Goal: Transaction & Acquisition: Purchase product/service

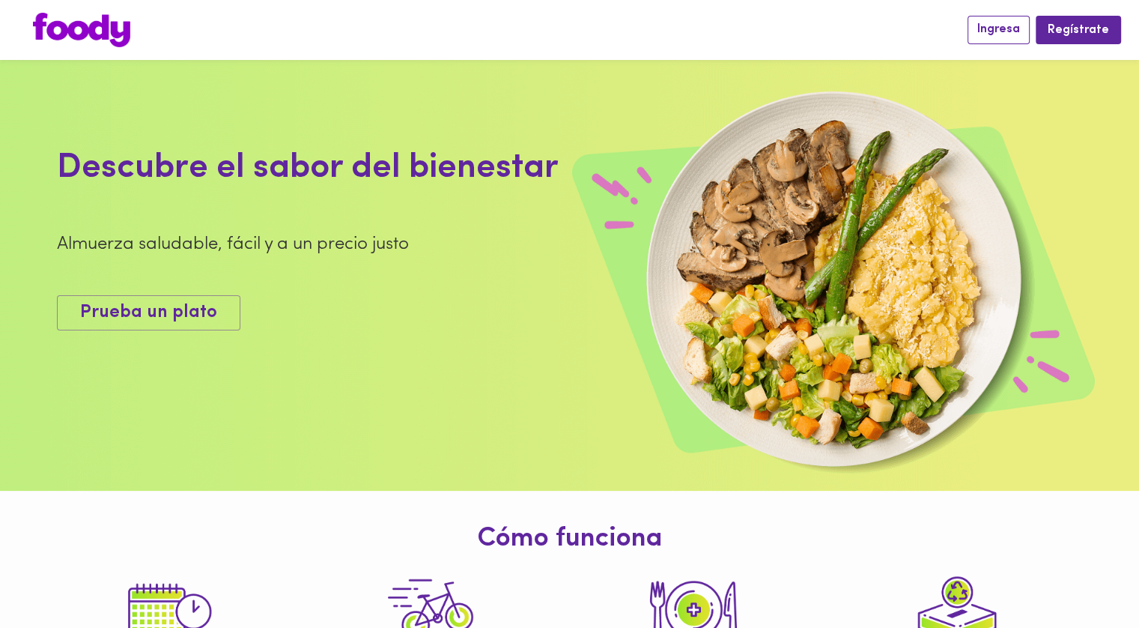
click at [1030, 34] on button "Ingresa" at bounding box center [999, 30] width 62 height 28
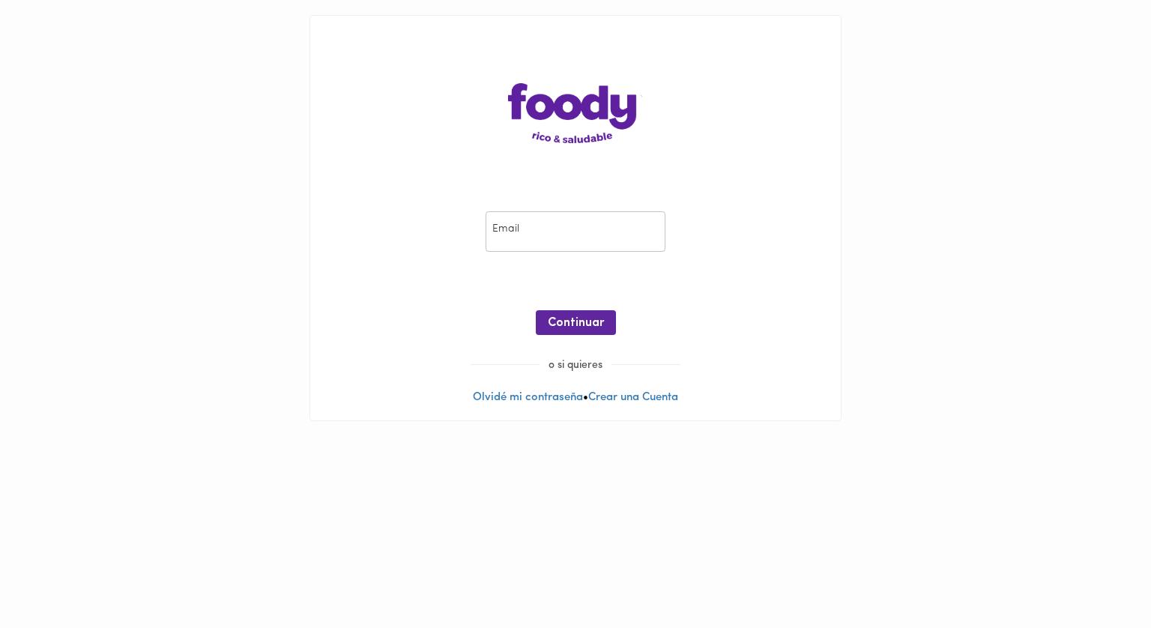
click at [571, 230] on input "email" at bounding box center [575, 231] width 180 height 41
type input "[EMAIL_ADDRESS][DOMAIN_NAME]"
click at [587, 323] on span "Continuar" at bounding box center [576, 323] width 56 height 14
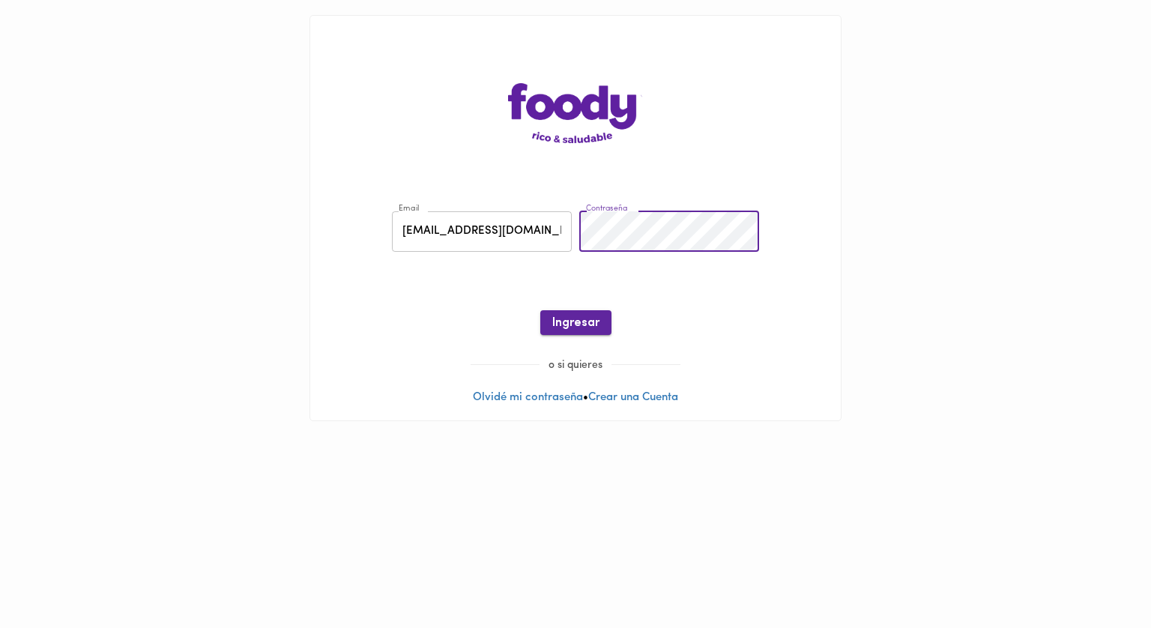
click at [572, 321] on span "Ingresar" at bounding box center [575, 323] width 47 height 14
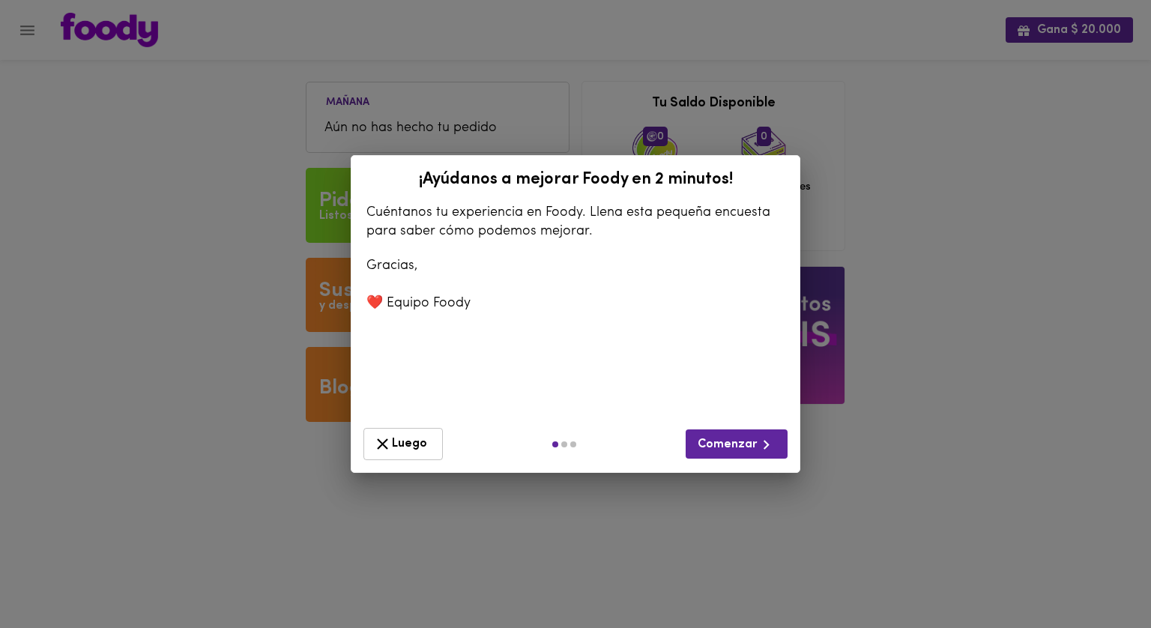
click at [434, 449] on button "Luego" at bounding box center [402, 444] width 79 height 32
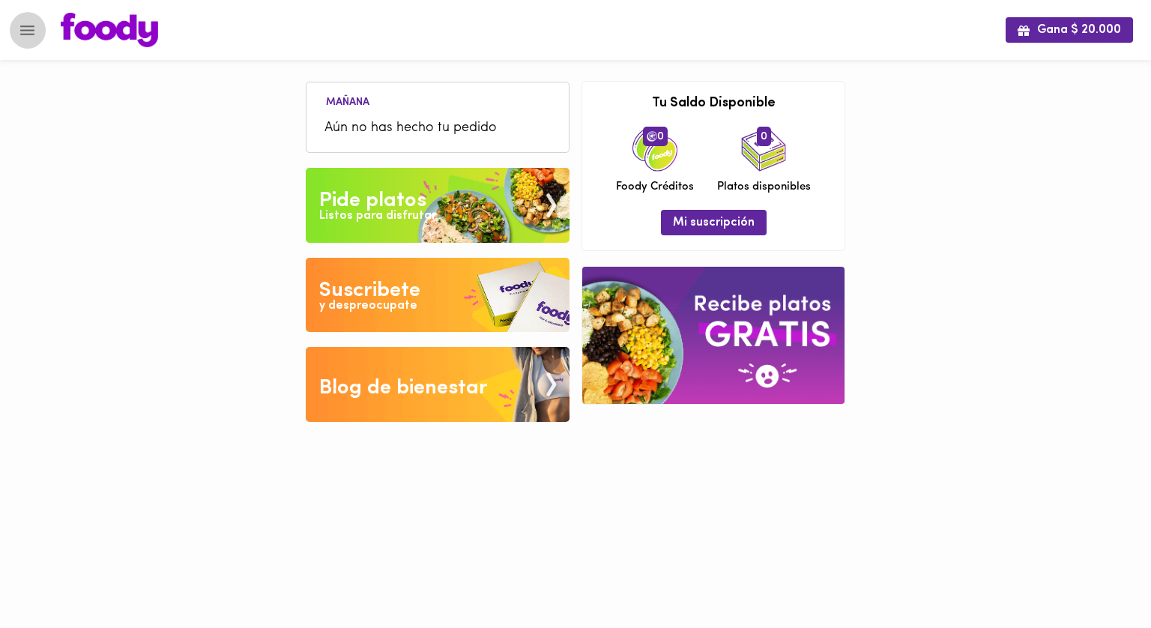
click at [31, 32] on icon "Menu" at bounding box center [27, 30] width 19 height 19
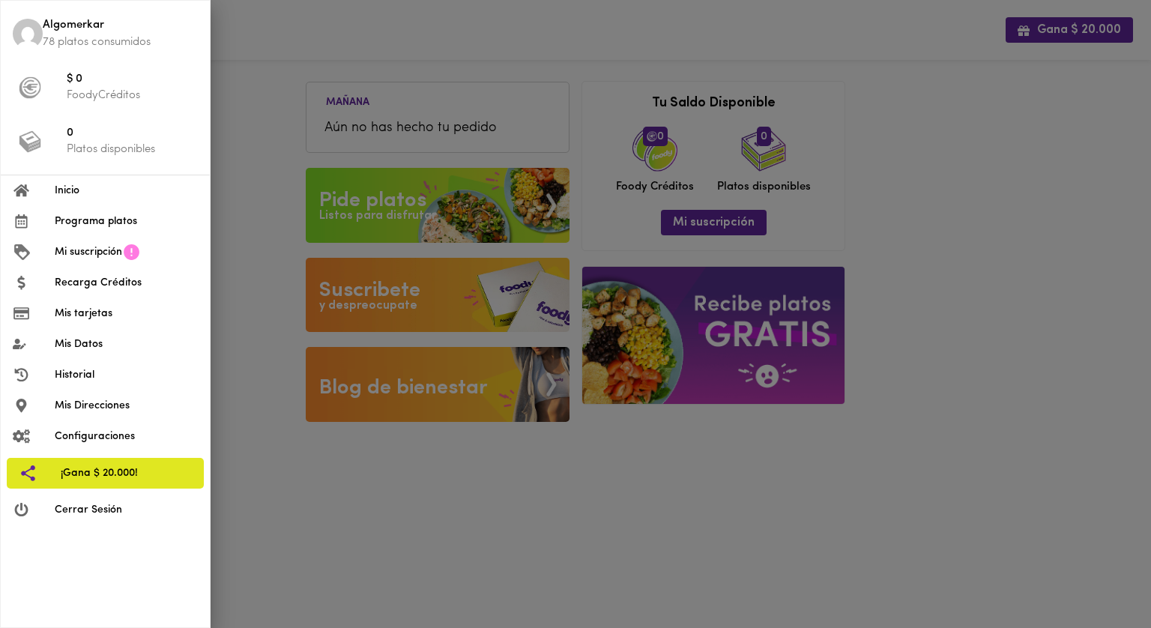
click at [31, 32] on img at bounding box center [28, 34] width 30 height 30
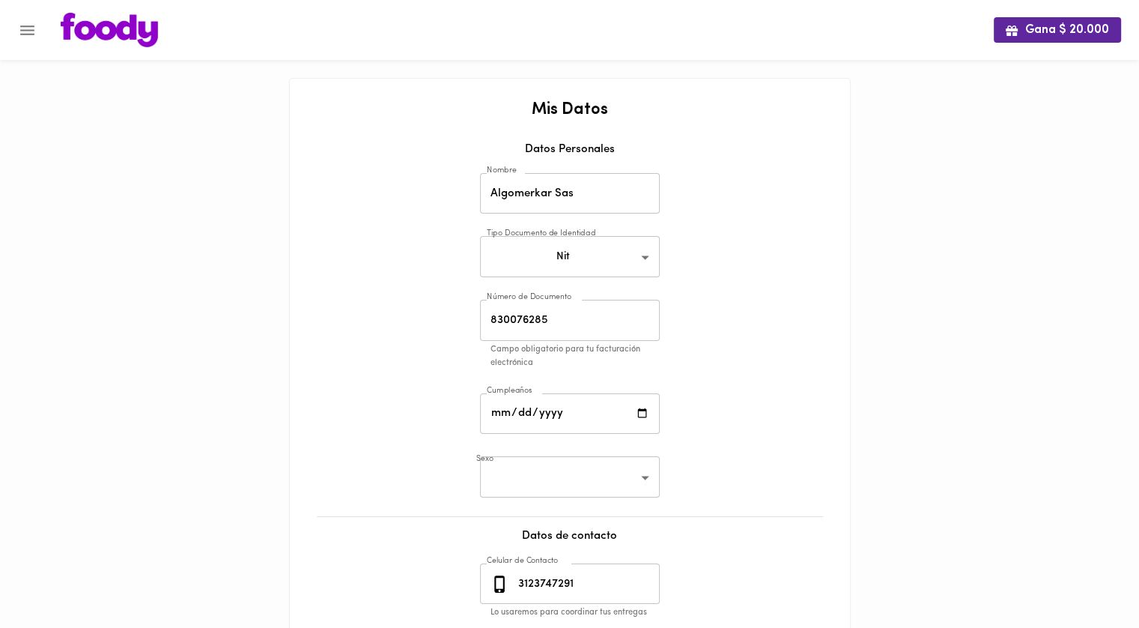
click at [6, 34] on div at bounding box center [7, 314] width 15 height 628
click at [15, 32] on button "Menu" at bounding box center [27, 30] width 37 height 37
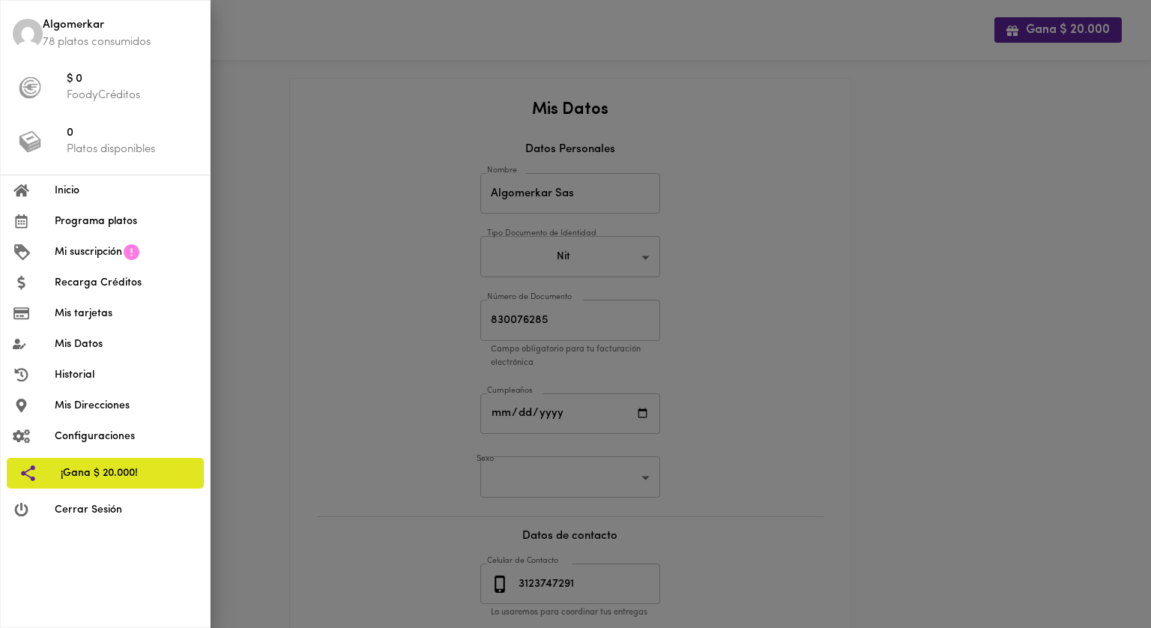
click at [91, 251] on span "Mi suscripción" at bounding box center [88, 252] width 67 height 16
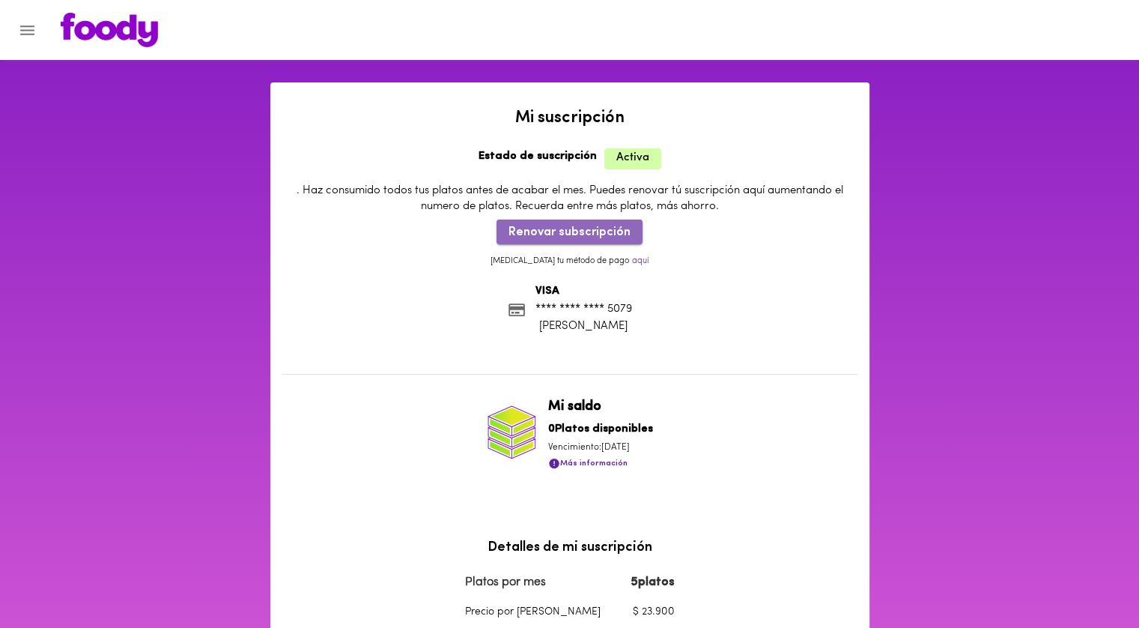
click at [617, 231] on span "Renovar subscripción" at bounding box center [570, 232] width 122 height 14
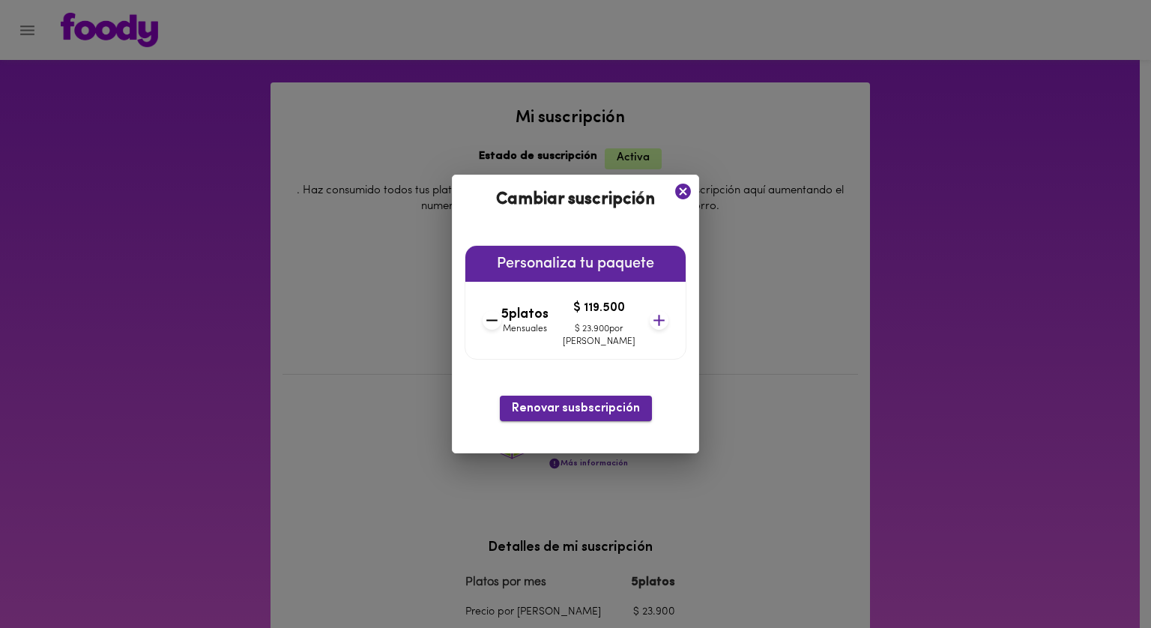
click at [589, 411] on span "Renovar susbscripción" at bounding box center [576, 409] width 128 height 14
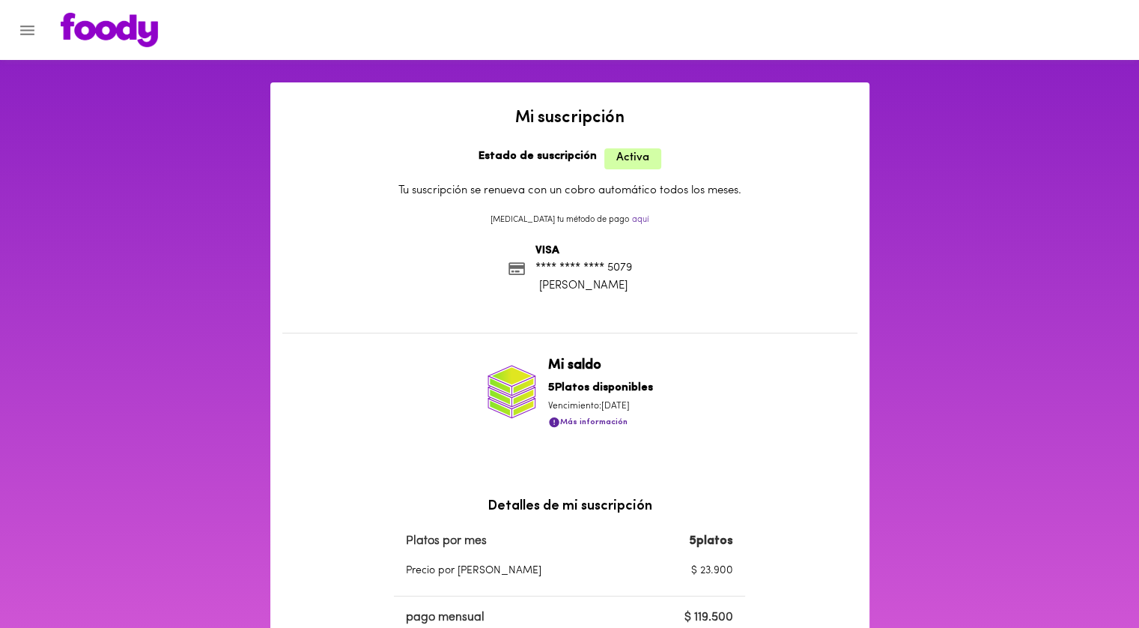
click at [687, 287] on li "VISA **** **** **** 5079 [PERSON_NAME]" at bounding box center [569, 269] width 575 height 52
click at [25, 21] on icon "Menu" at bounding box center [27, 30] width 19 height 19
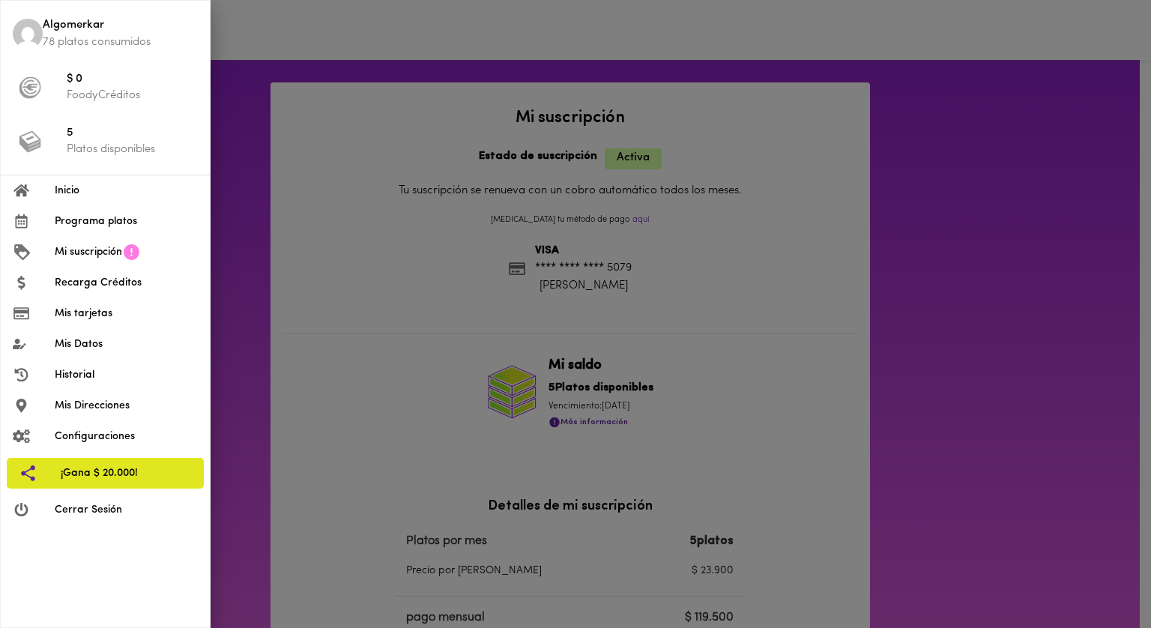
click at [90, 194] on span "Inicio" at bounding box center [126, 191] width 143 height 16
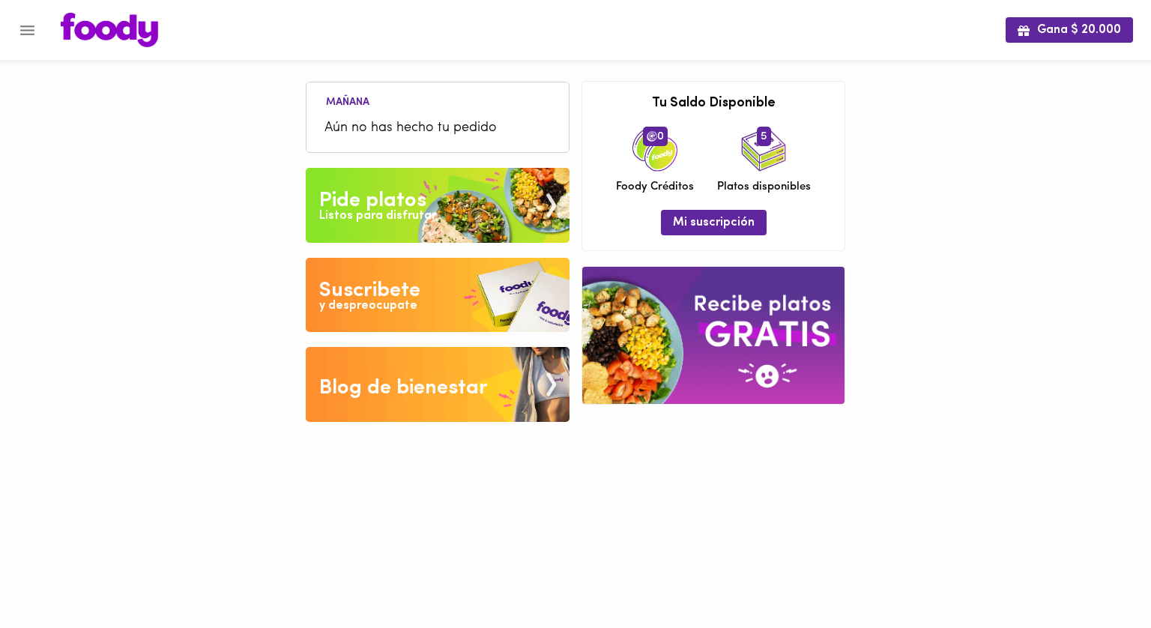
click at [428, 201] on img at bounding box center [438, 205] width 264 height 75
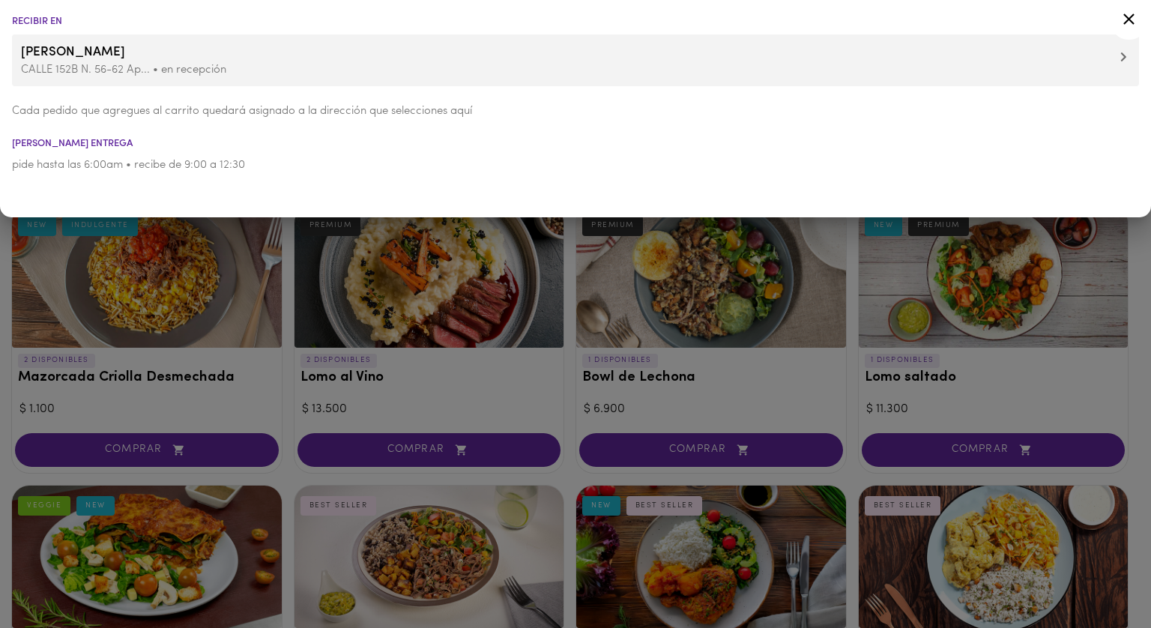
click at [210, 58] on span "Klimt" at bounding box center [575, 52] width 1109 height 19
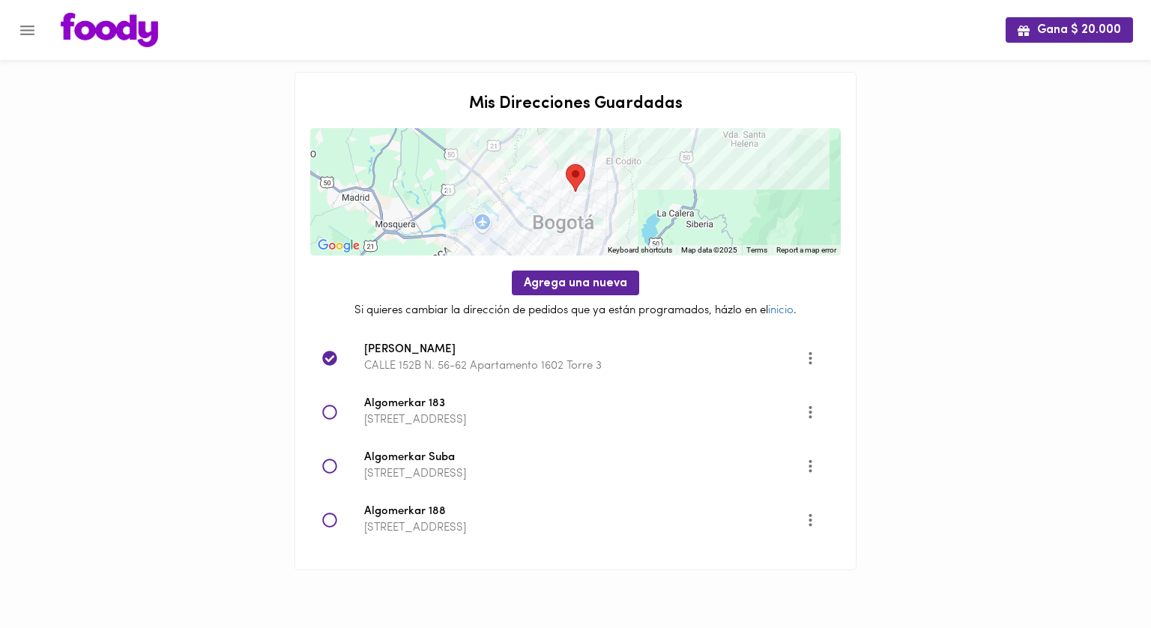
click at [330, 412] on icon at bounding box center [329, 412] width 15 height 15
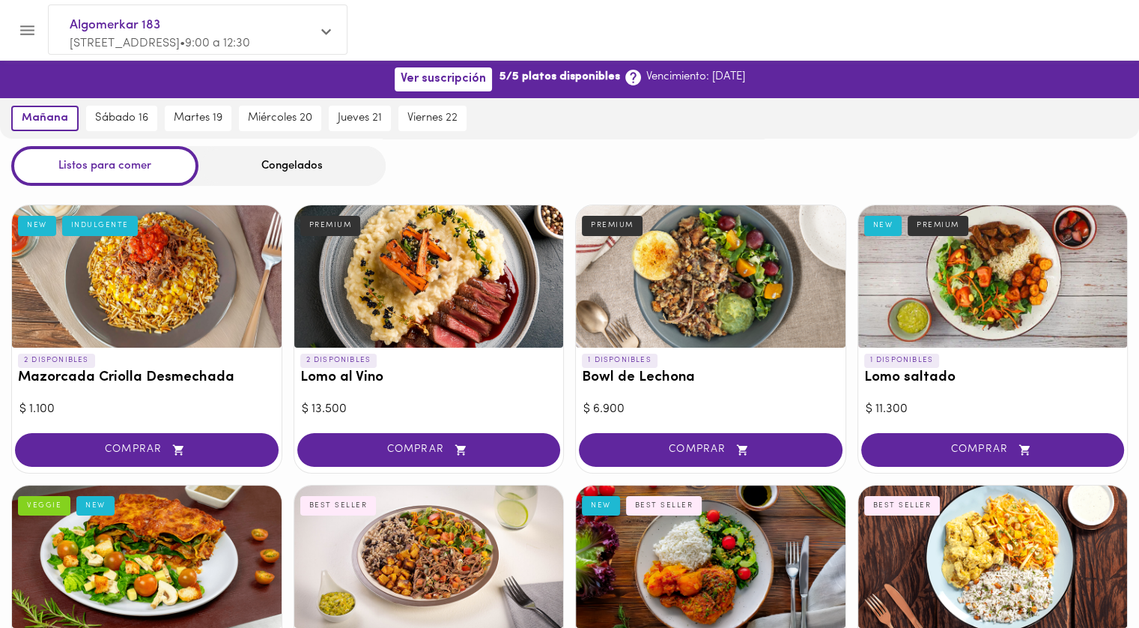
click at [569, 127] on div "mañana sábado 16 martes 19 miércoles 20 jueves 21 viernes 22" at bounding box center [569, 118] width 1139 height 40
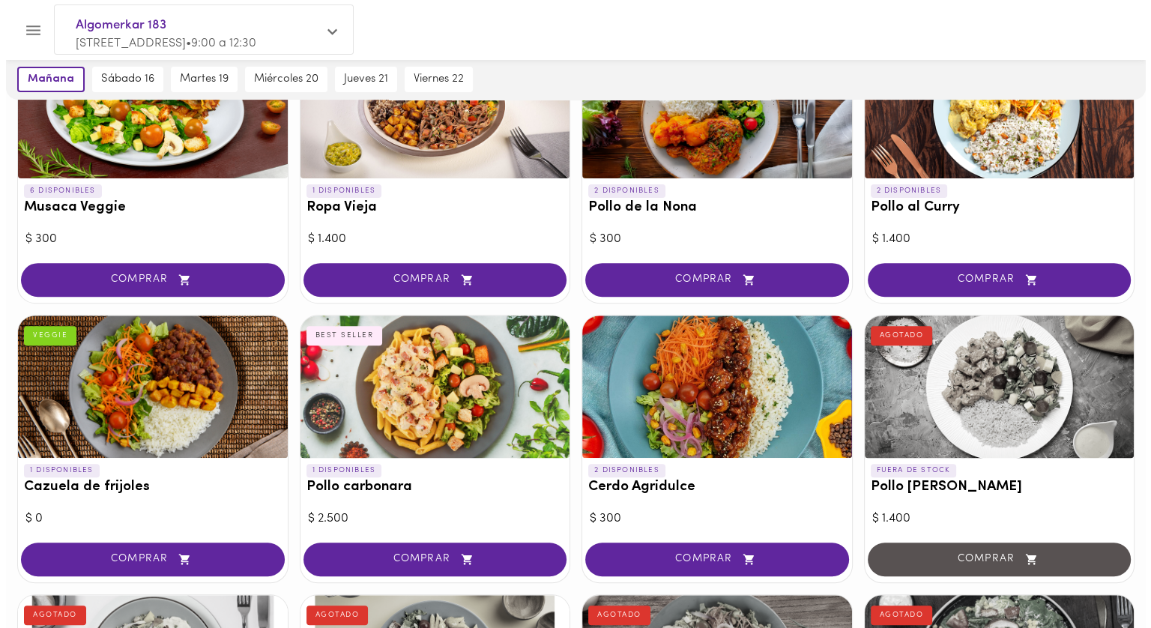
scroll to position [674, 0]
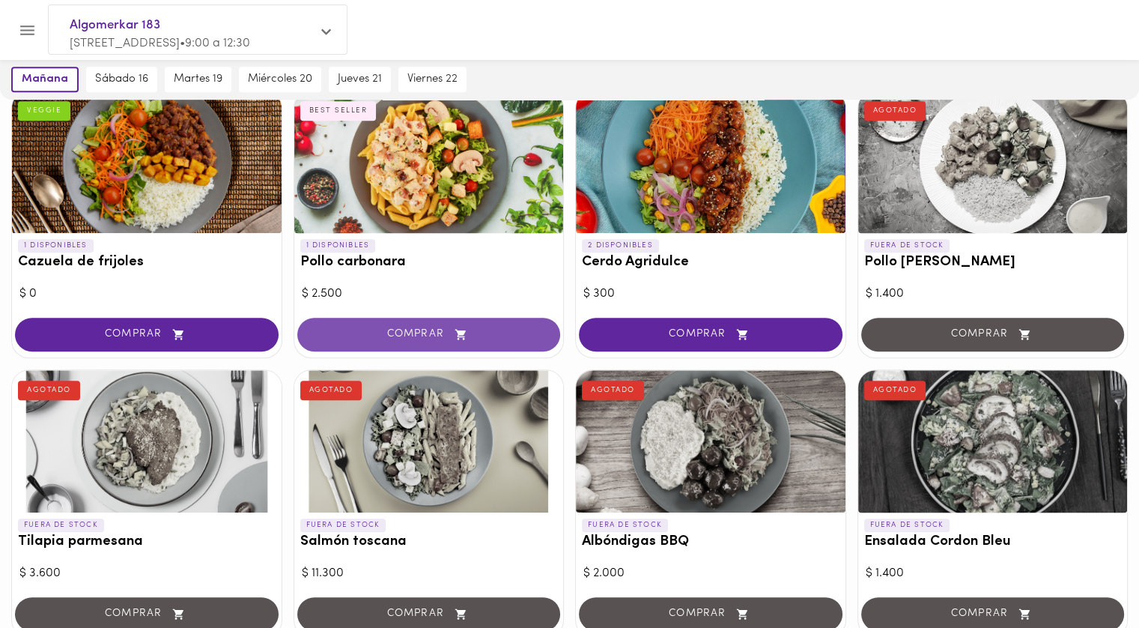
click at [426, 328] on span "COMPRAR" at bounding box center [429, 334] width 226 height 13
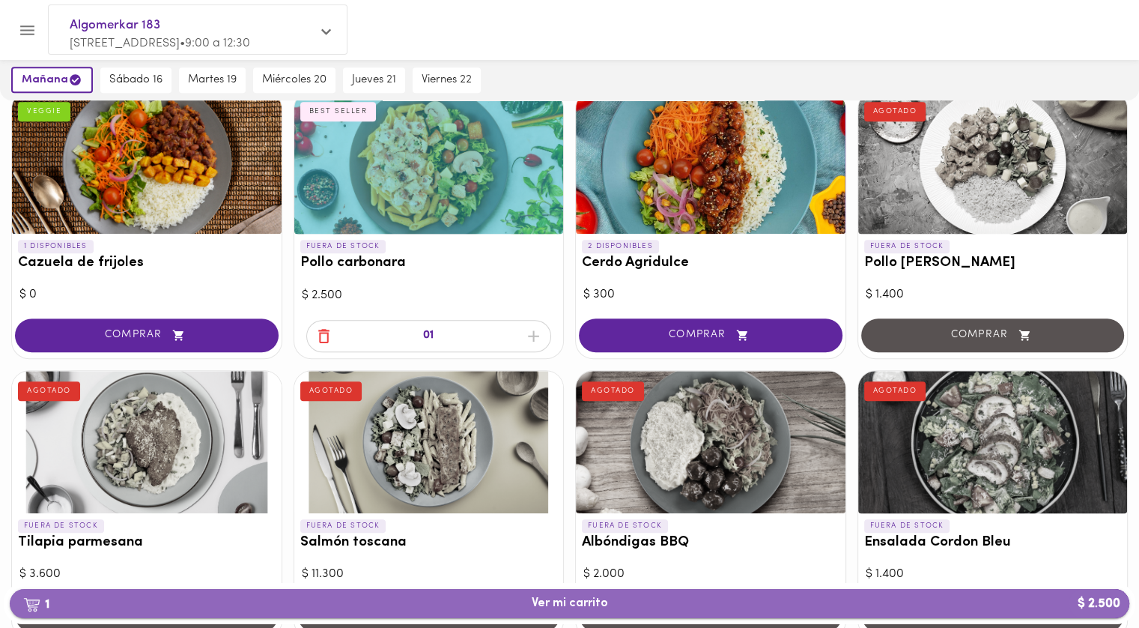
click at [569, 601] on span "1 Ver mi carrito $ 2.500" at bounding box center [570, 603] width 76 height 14
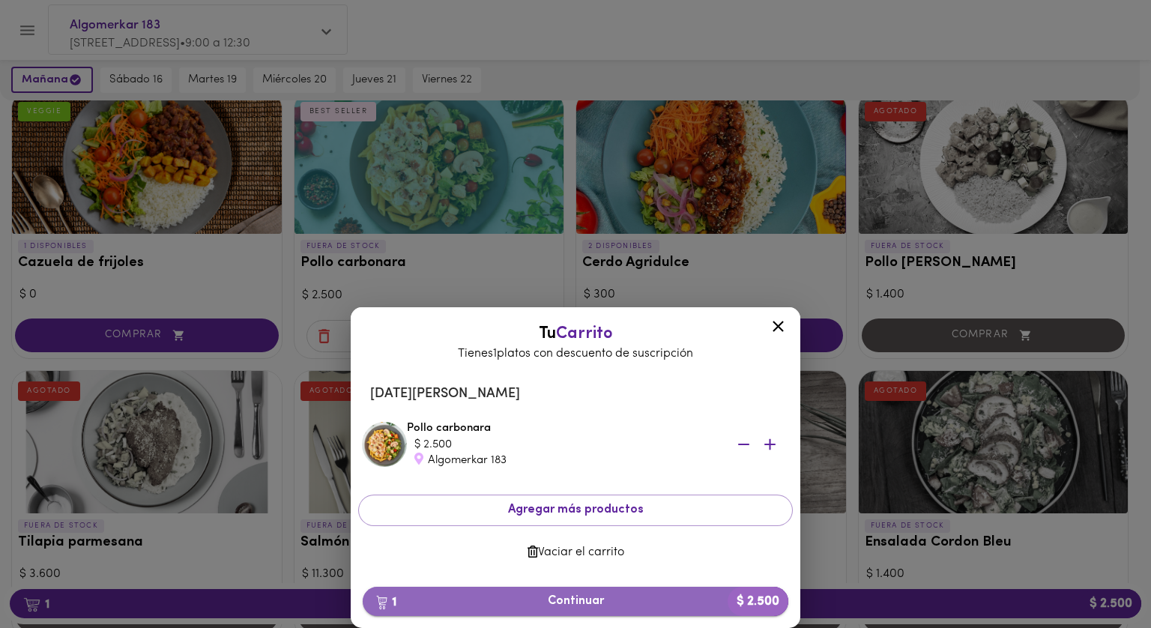
click at [579, 611] on button "1 Continuar $ 2.500" at bounding box center [575, 601] width 425 height 29
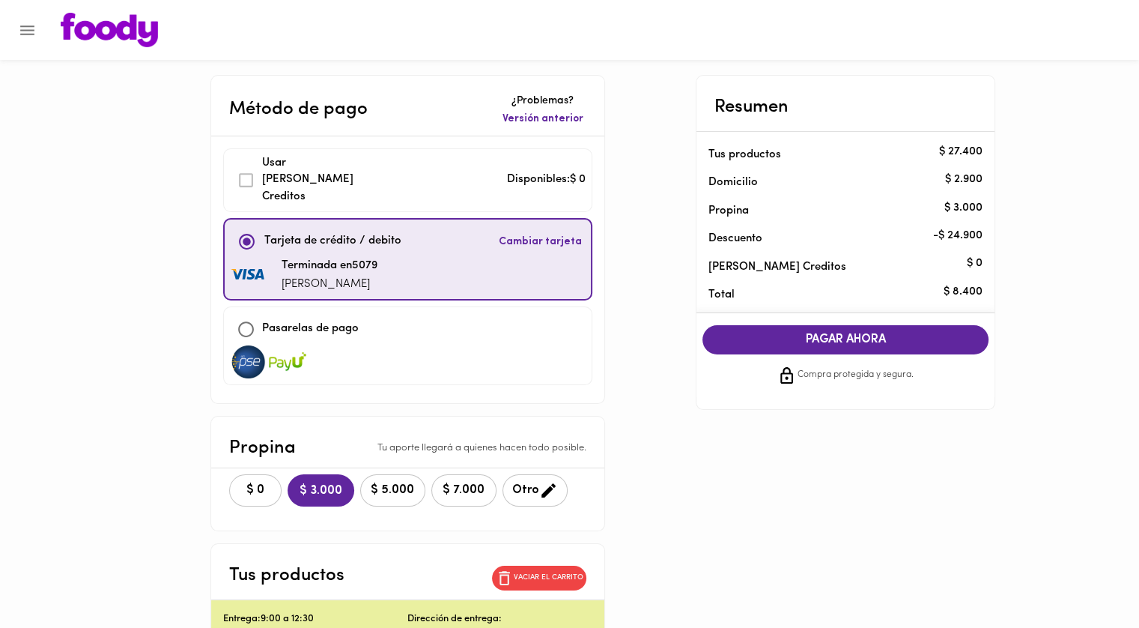
click at [265, 483] on span "$ 0" at bounding box center [255, 490] width 33 height 14
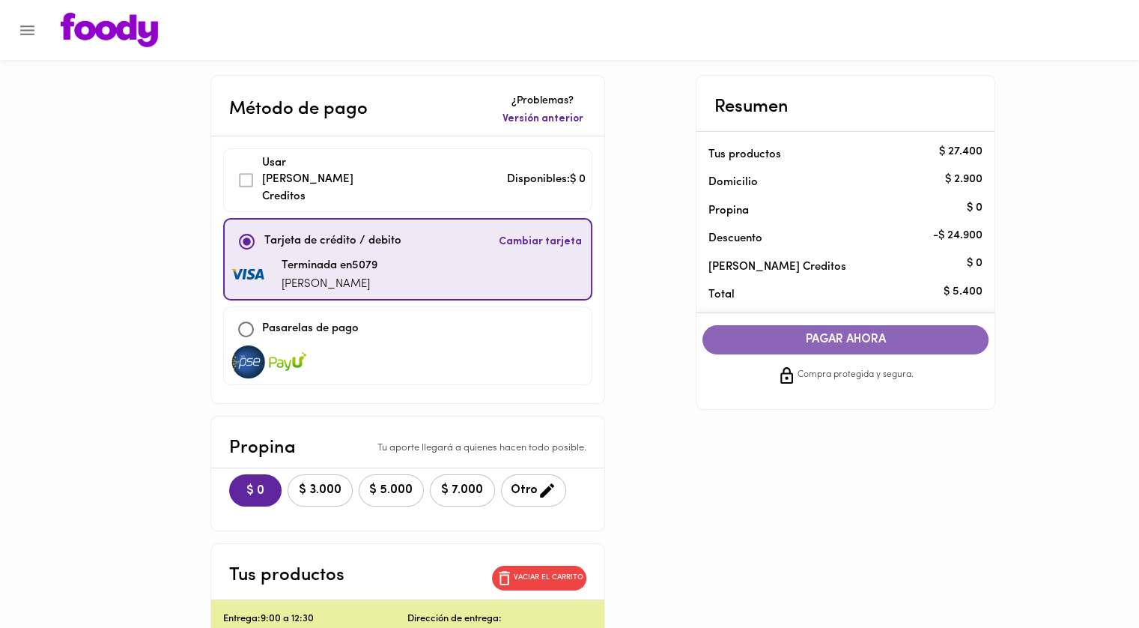
click at [827, 346] on span "PAGAR AHORA" at bounding box center [846, 340] width 256 height 14
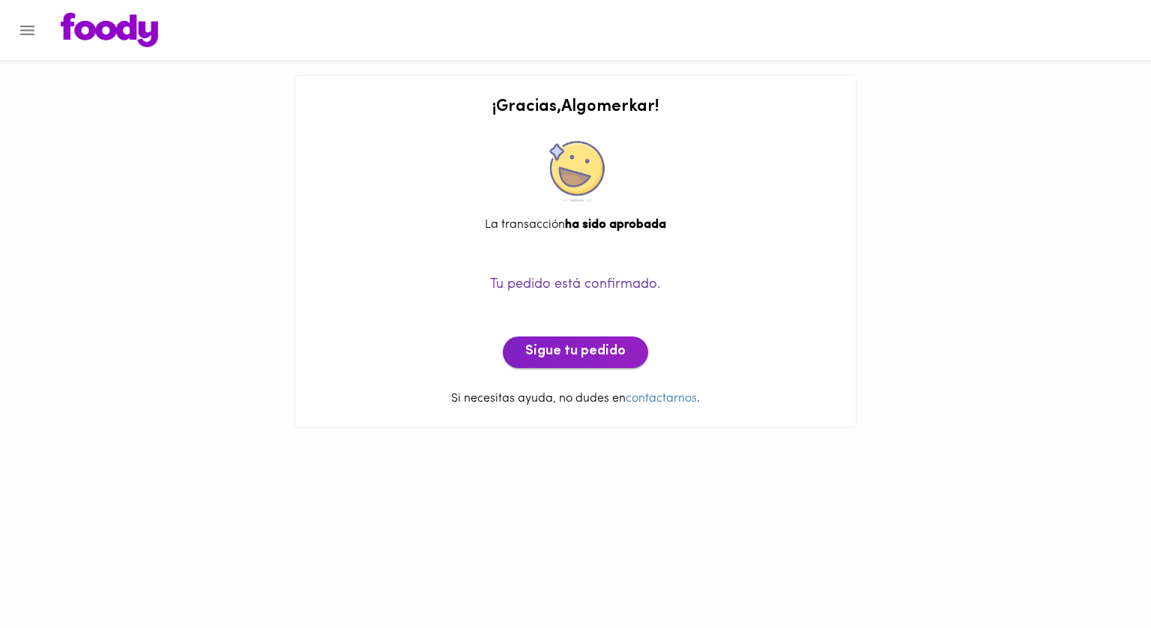
click at [595, 342] on button "Sigue tu pedido" at bounding box center [575, 351] width 145 height 31
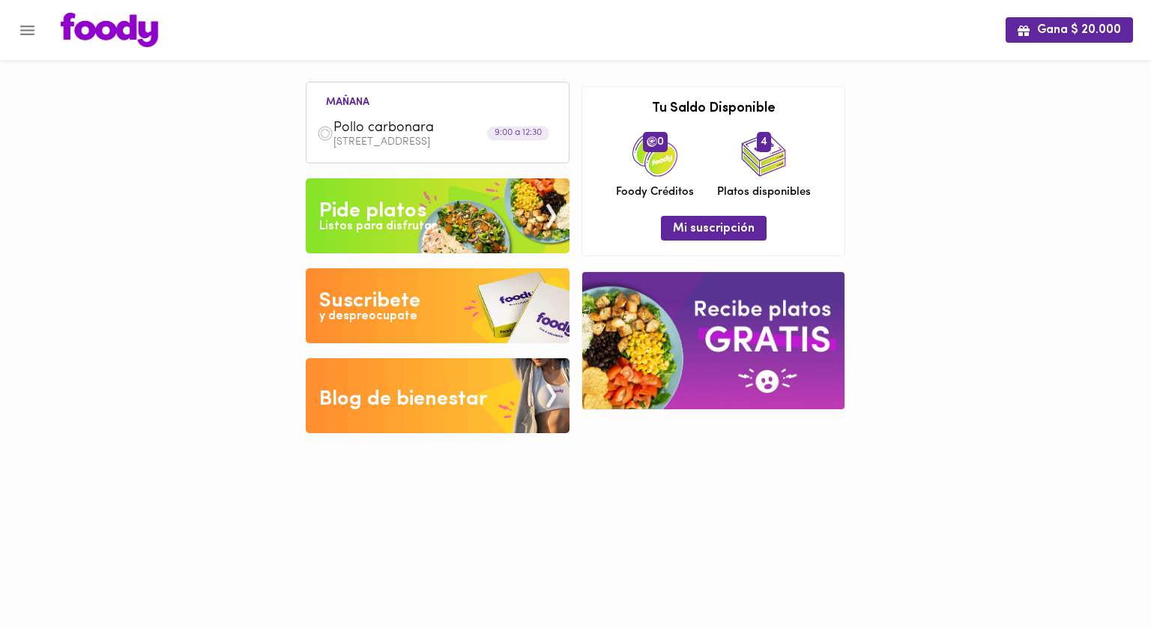
click at [367, 140] on p "CALLE 183 N 11 56" at bounding box center [445, 142] width 225 height 10
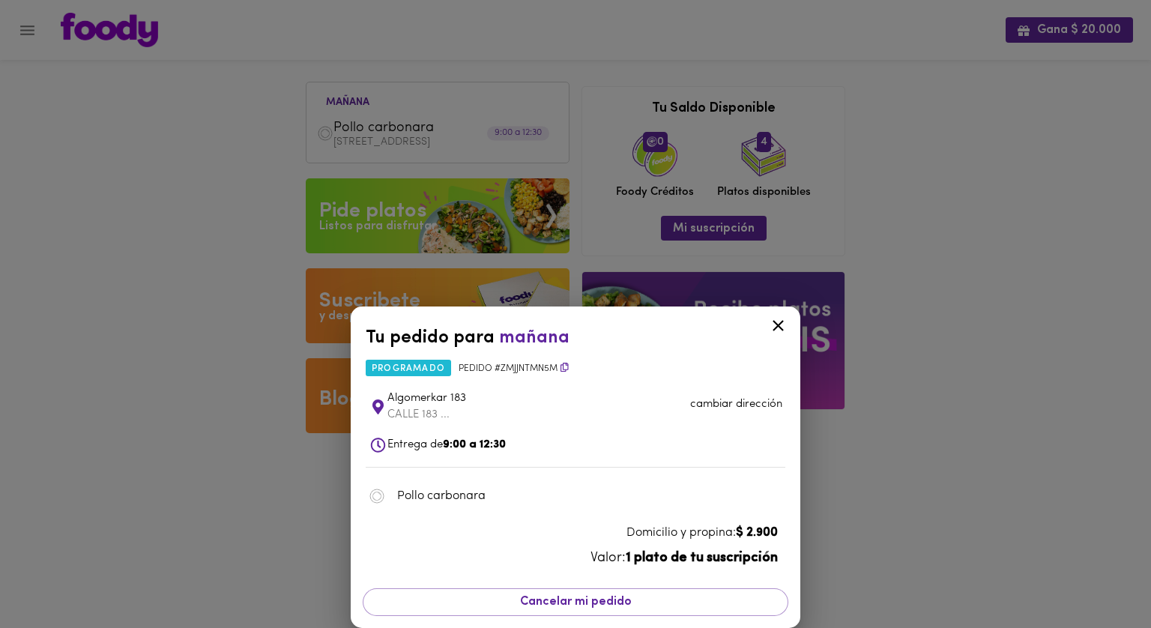
click at [778, 328] on icon at bounding box center [778, 325] width 19 height 19
